Goal: Transaction & Acquisition: Download file/media

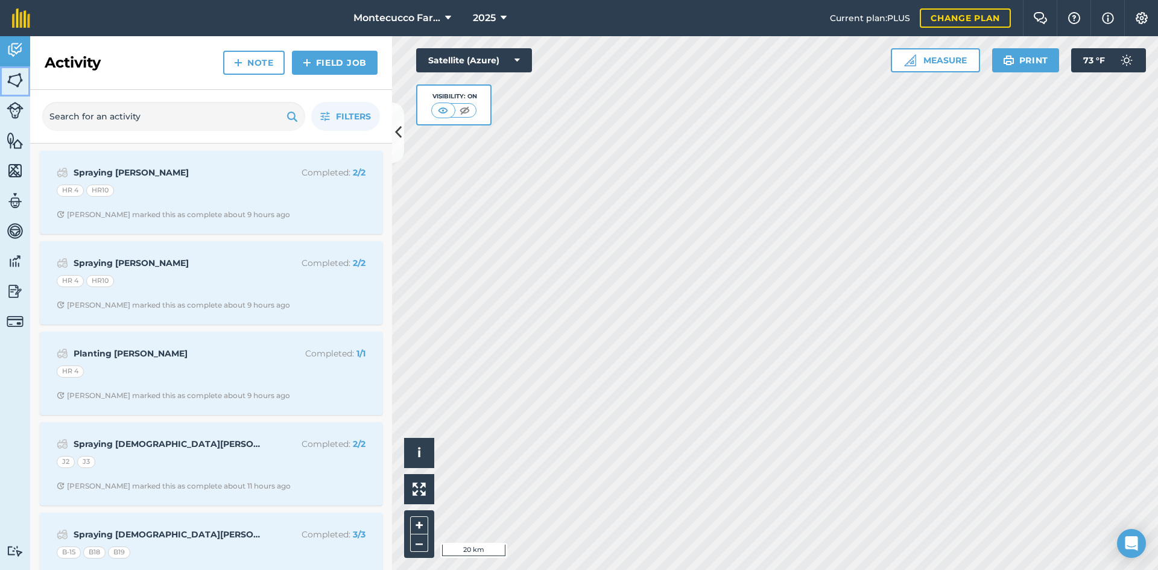
click at [10, 69] on link "Fields" at bounding box center [15, 81] width 30 height 30
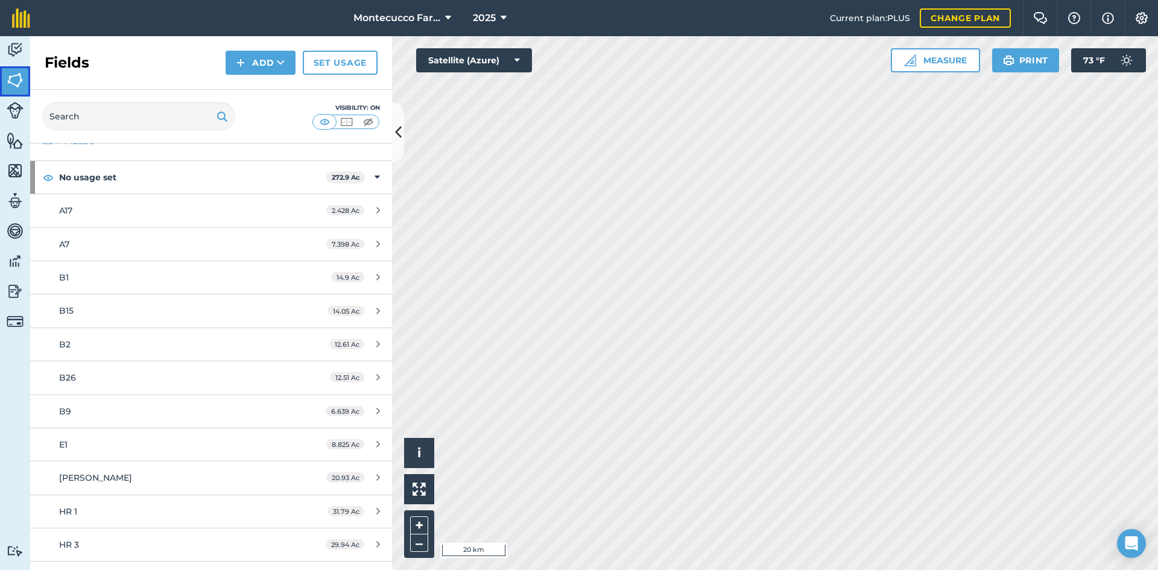
scroll to position [60, 0]
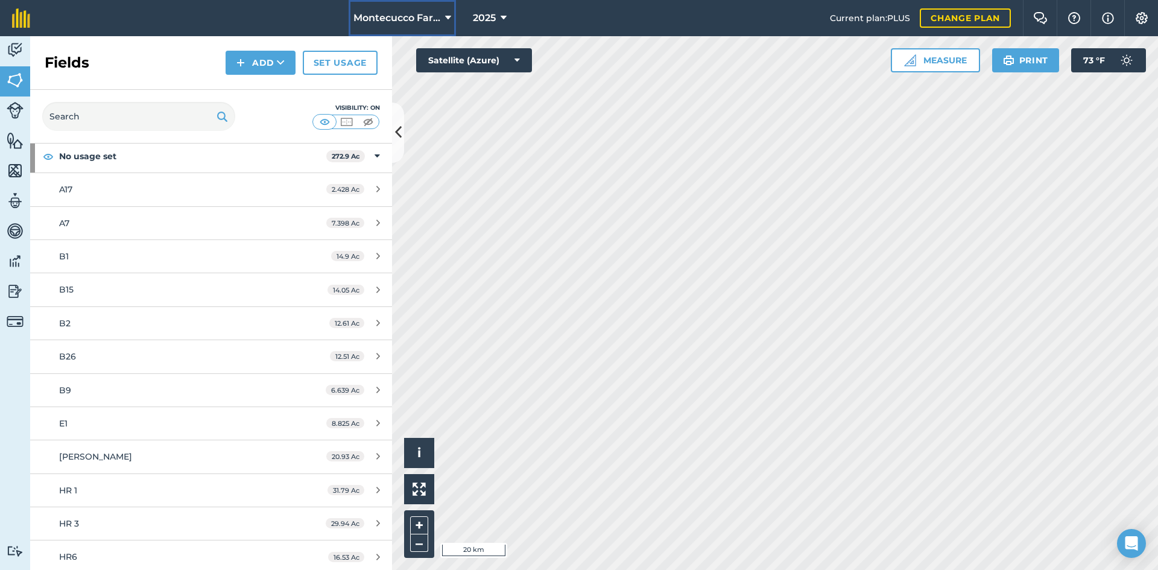
click at [451, 21] on button "Montecucco Farms" at bounding box center [402, 18] width 107 height 36
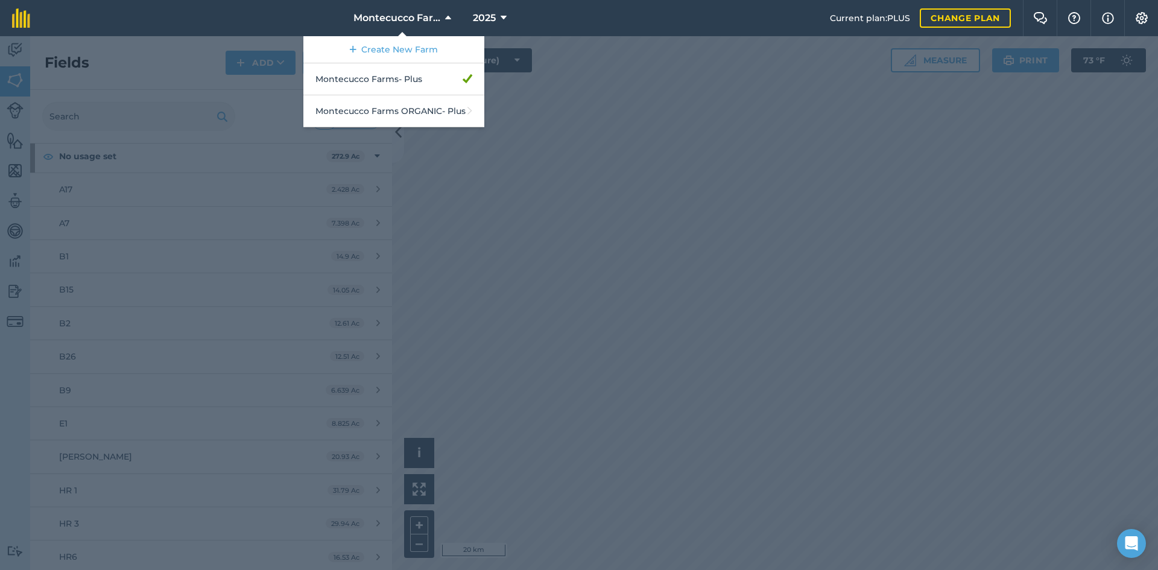
click at [537, 18] on nav "Montecucco Farms Create New Farm Montecucco Farms - Plus Montecucco Farms ORGAN…" at bounding box center [436, 18] width 788 height 36
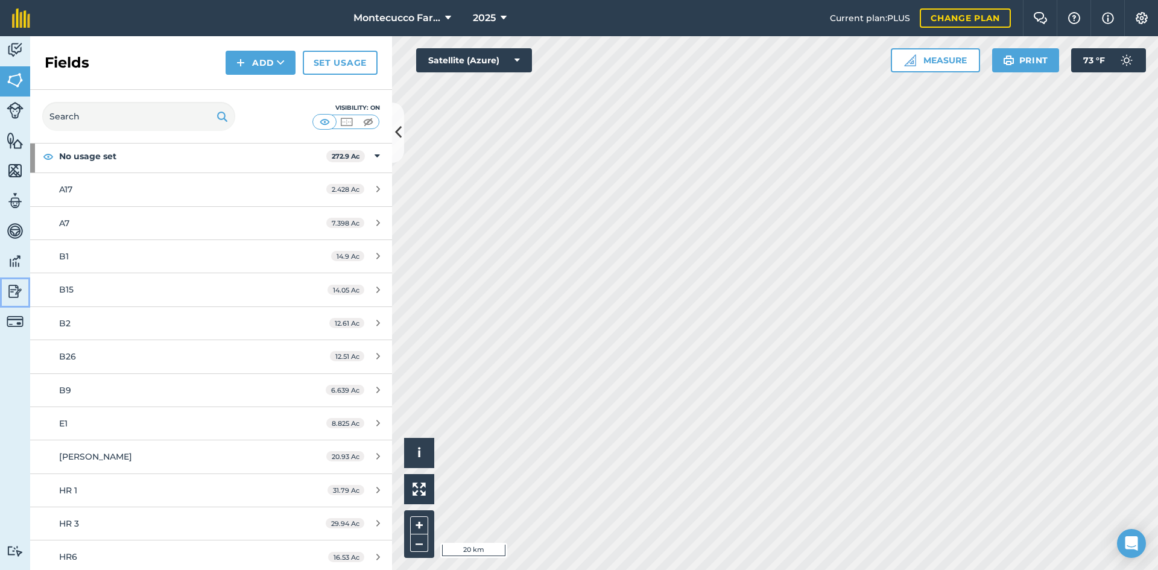
click at [17, 291] on img at bounding box center [15, 291] width 17 height 18
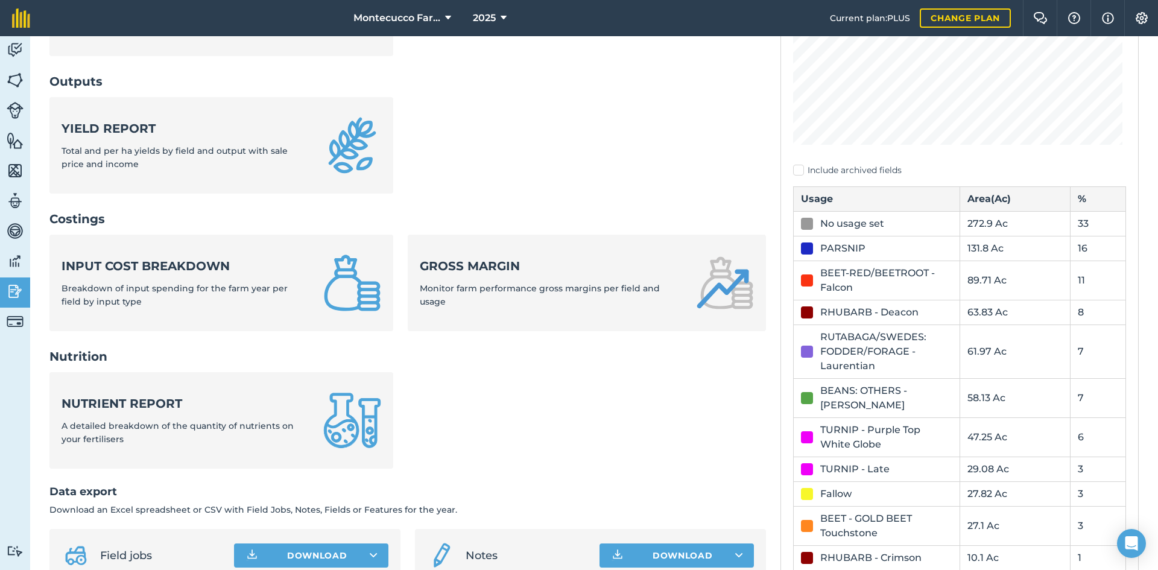
scroll to position [417, 0]
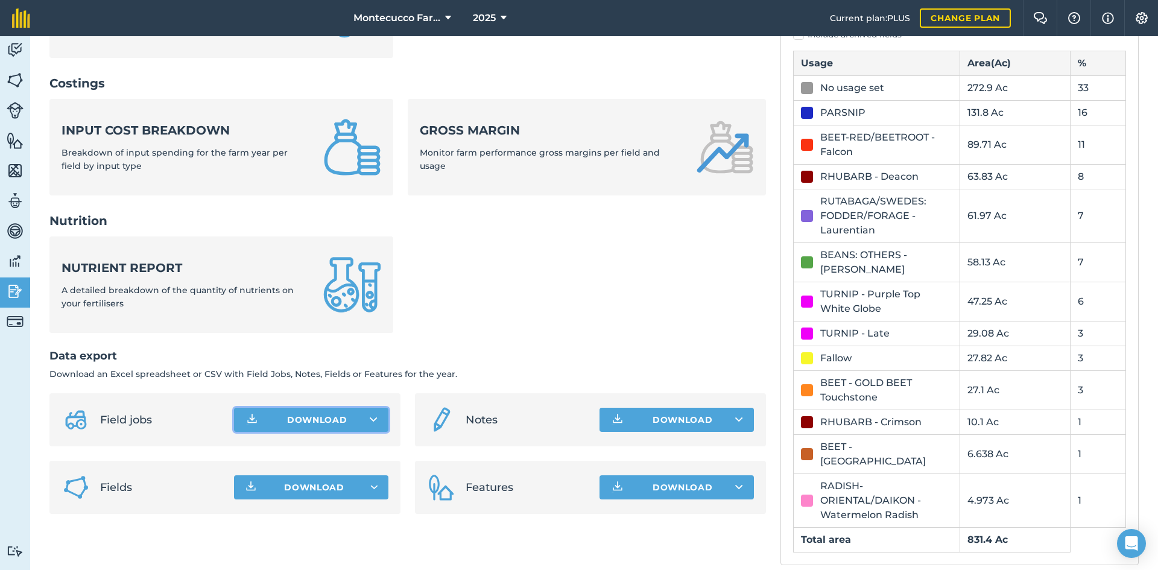
click at [274, 418] on button "Download" at bounding box center [311, 420] width 154 height 24
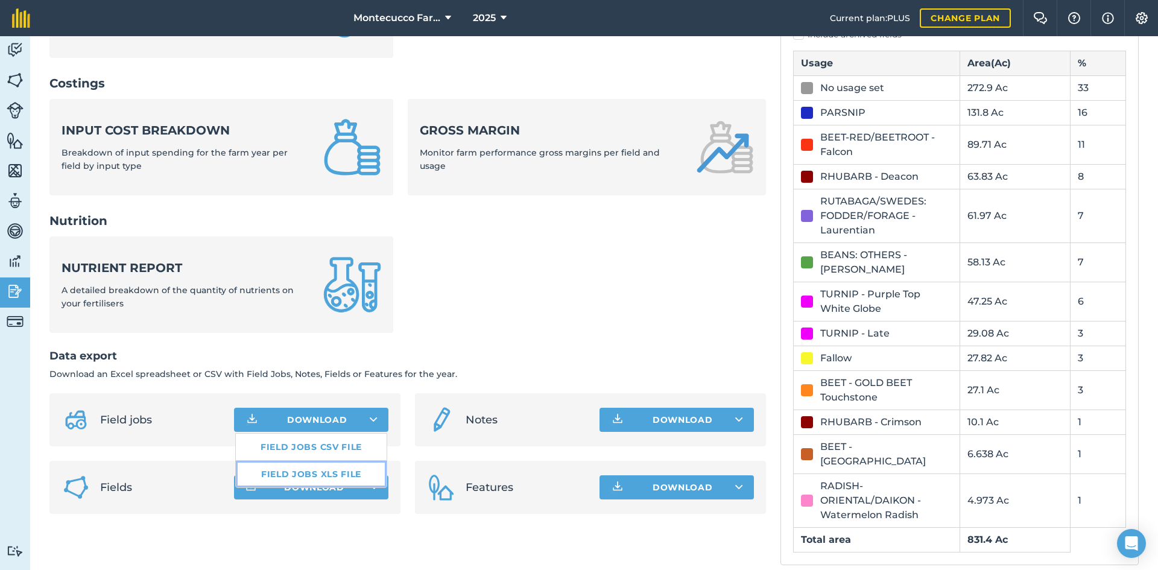
click at [312, 473] on link "Field jobs XLS file" at bounding box center [311, 474] width 151 height 27
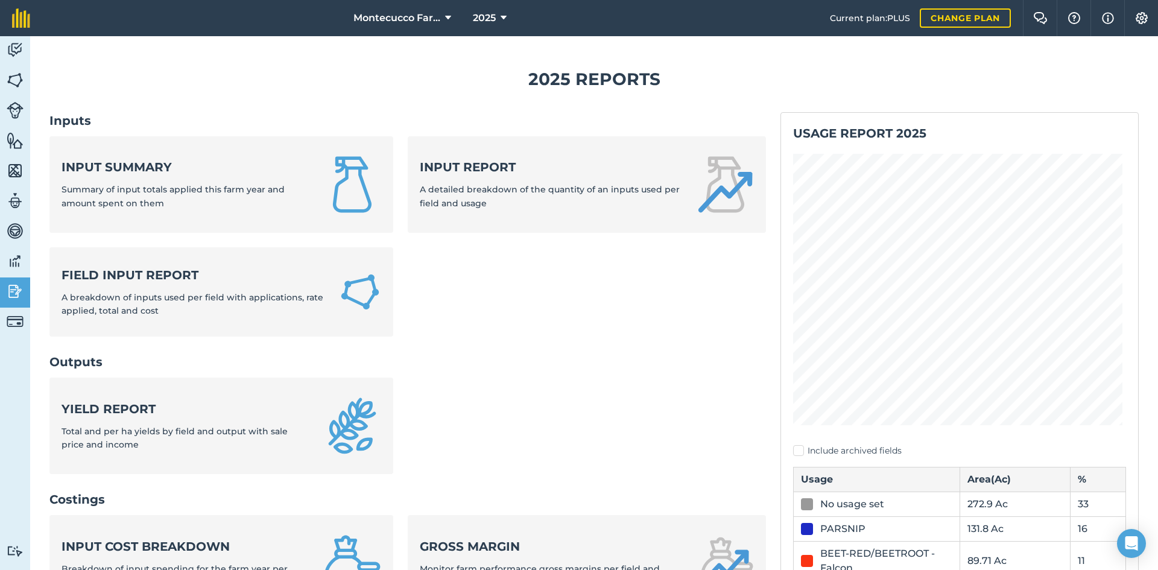
scroll to position [0, 0]
click at [423, 18] on span "Montecucco Farms" at bounding box center [396, 18] width 87 height 14
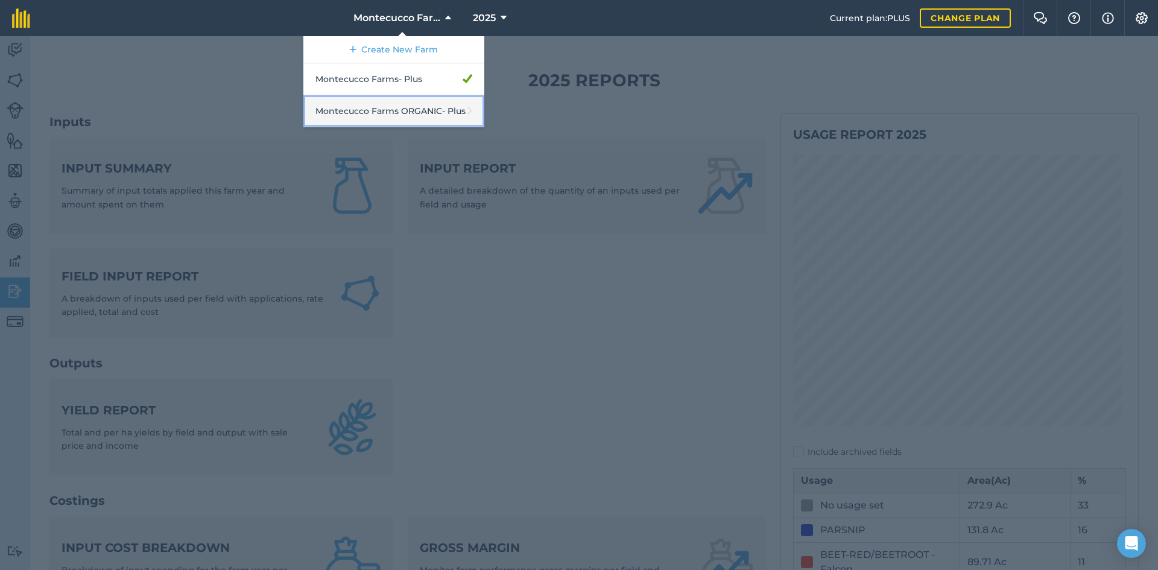
click at [413, 118] on link "Montecucco Farms ORGANIC - Plus" at bounding box center [393, 111] width 181 height 32
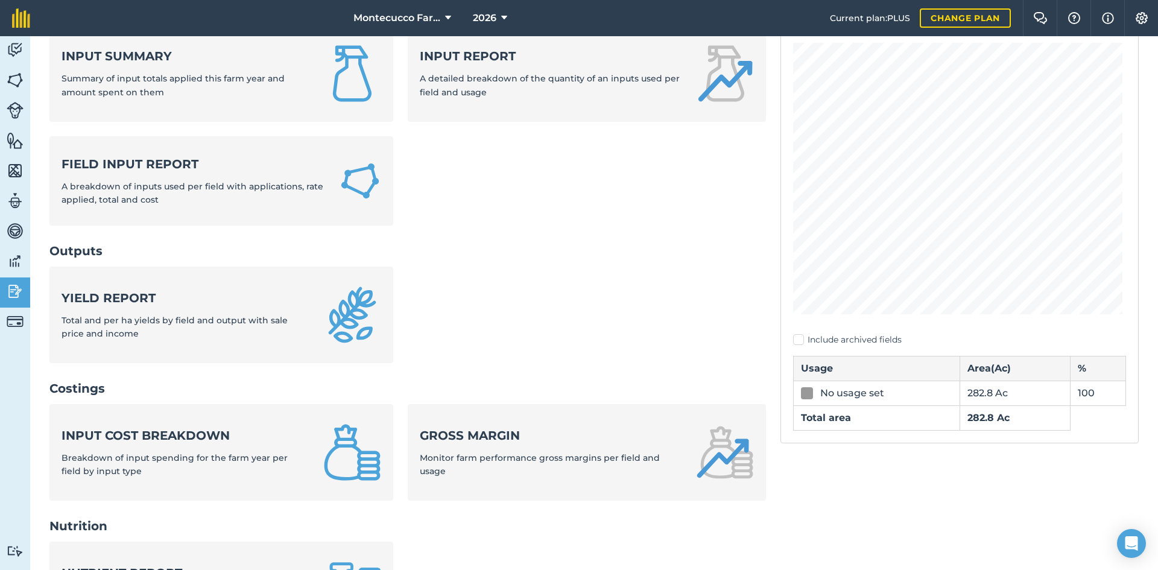
scroll to position [381, 0]
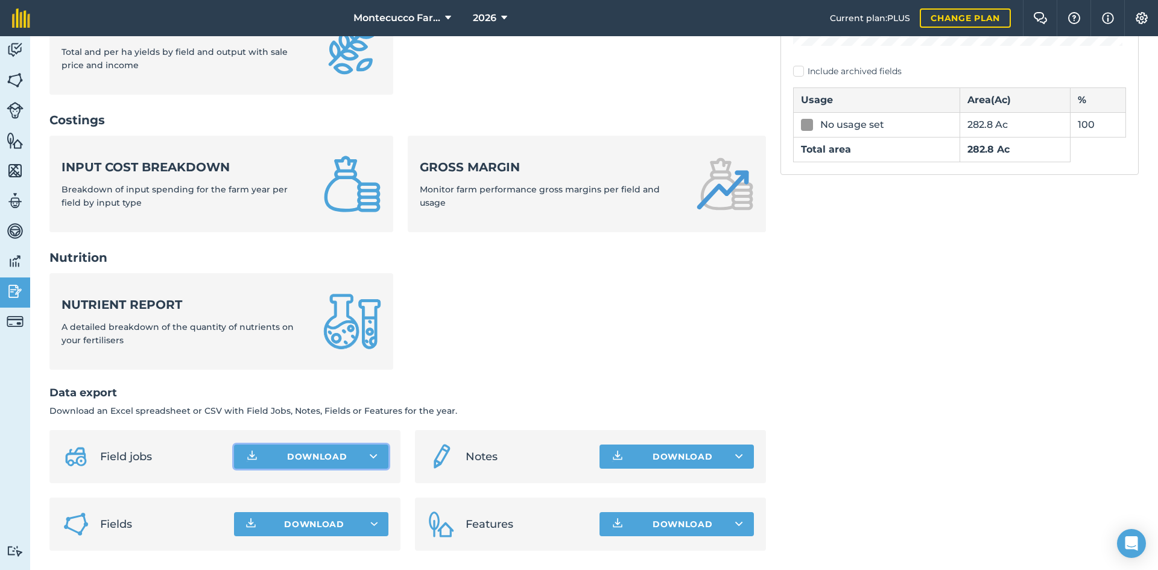
click at [317, 460] on button "Download" at bounding box center [311, 456] width 154 height 24
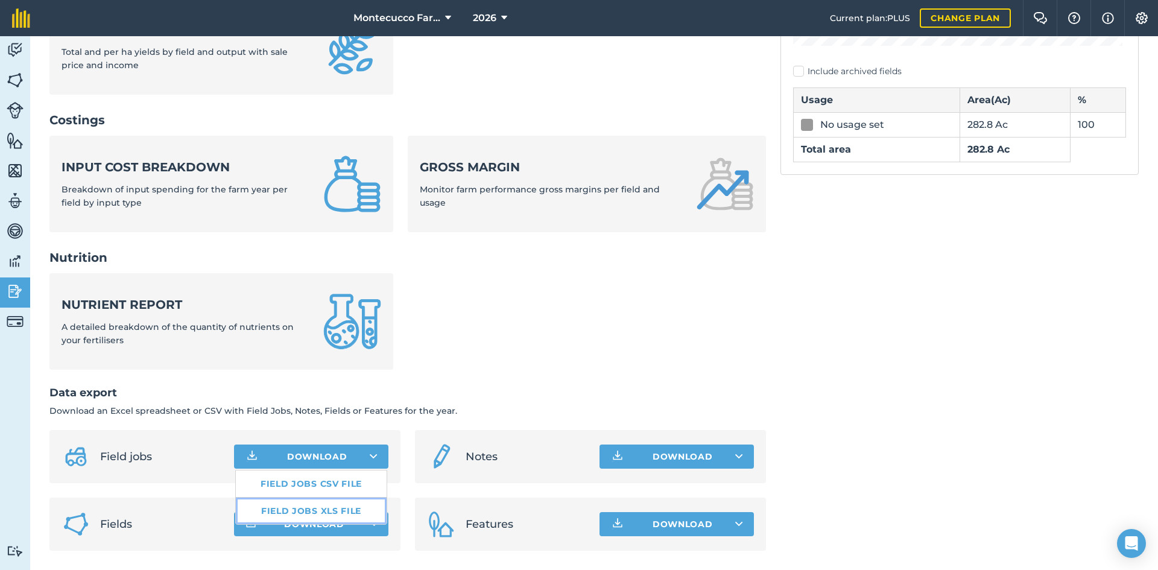
click at [312, 512] on link "Field jobs XLS file" at bounding box center [311, 511] width 151 height 27
click at [493, 17] on span "2026" at bounding box center [485, 18] width 24 height 14
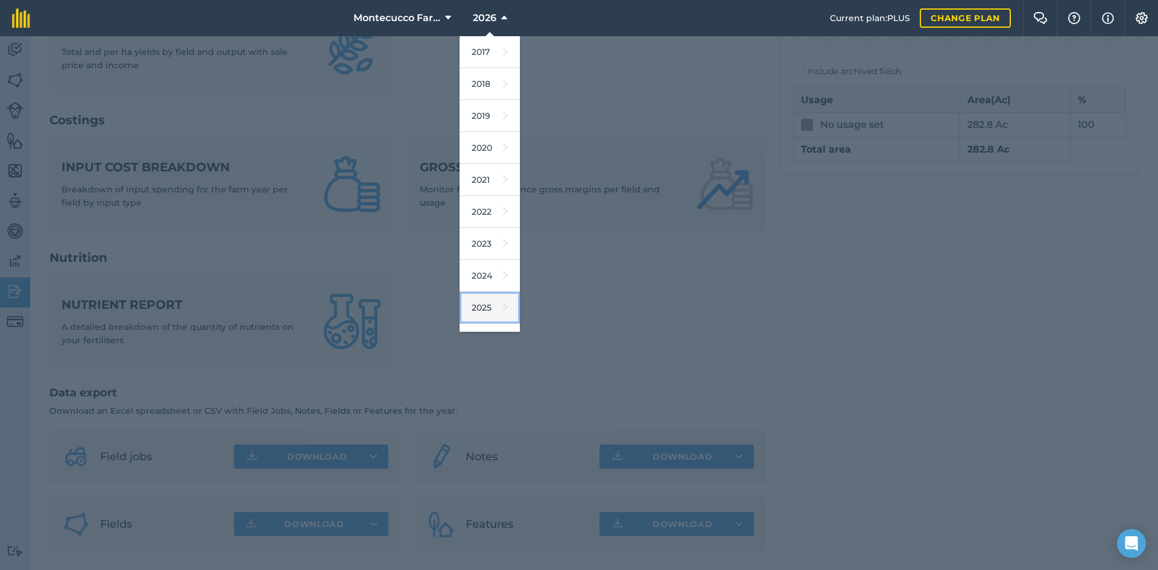
click at [503, 311] on icon at bounding box center [505, 307] width 5 height 17
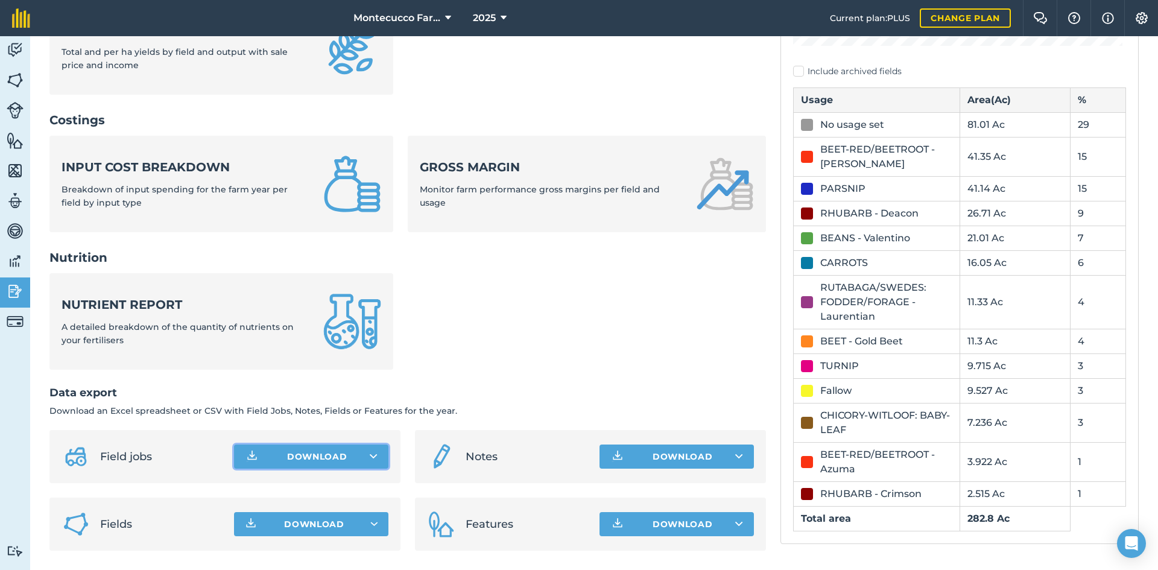
click at [330, 459] on button "Download" at bounding box center [311, 456] width 154 height 24
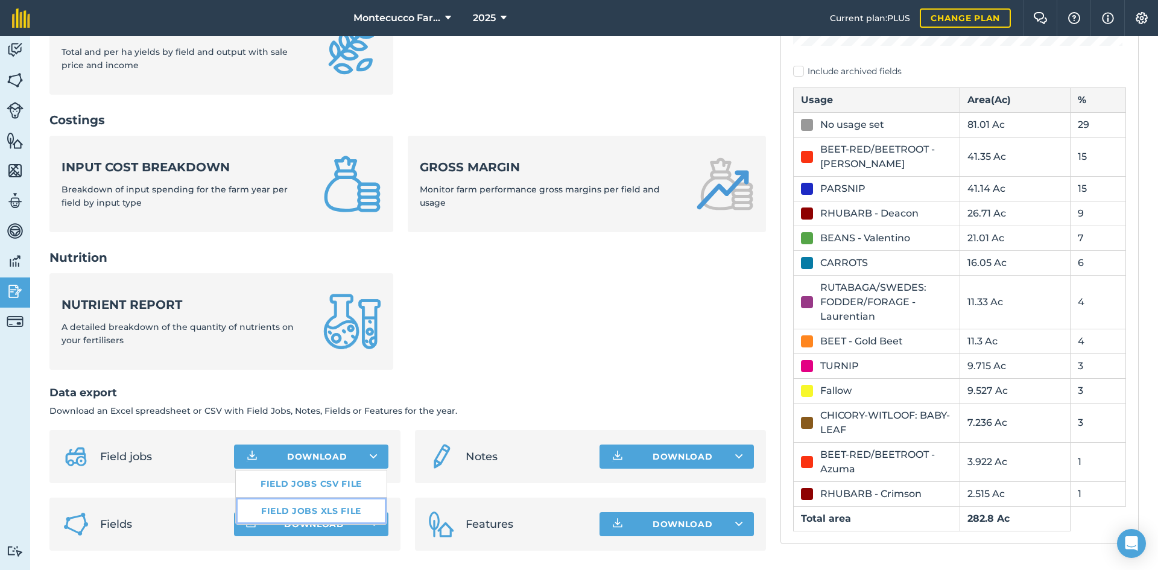
click at [324, 513] on link "Field jobs XLS file" at bounding box center [311, 511] width 151 height 27
